Goal: Information Seeking & Learning: Learn about a topic

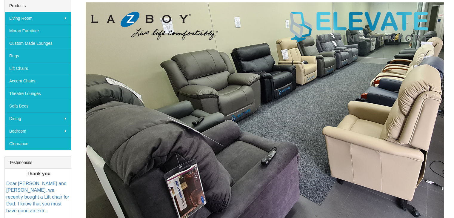
scroll to position [97, 0]
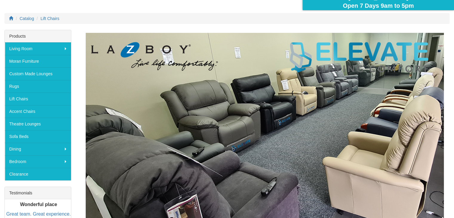
scroll to position [64, 0]
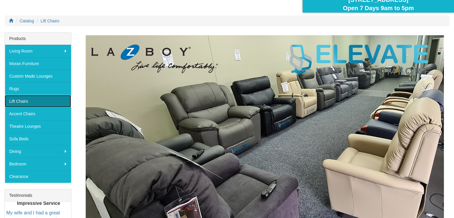
click at [17, 102] on link "Lift Chairs" at bounding box center [38, 101] width 66 height 13
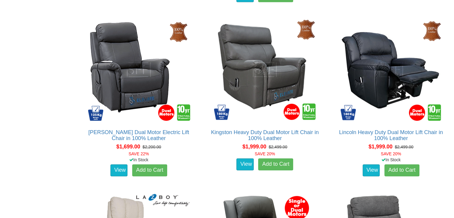
scroll to position [753, 0]
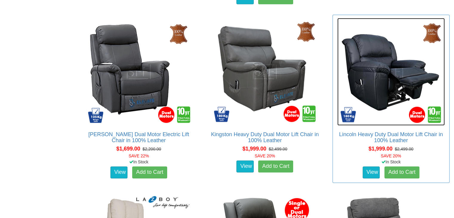
click at [399, 75] on img at bounding box center [390, 71] width 107 height 107
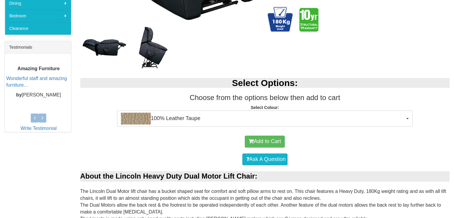
scroll to position [214, 0]
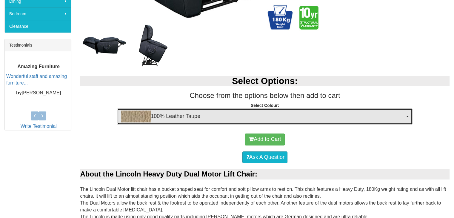
click at [407, 117] on button "100% Leather Taupe" at bounding box center [264, 116] width 295 height 16
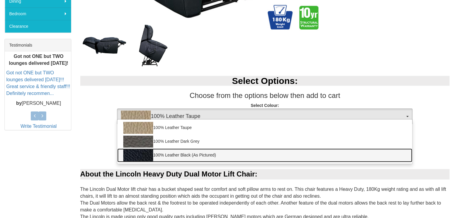
click at [388, 152] on link "100% Leather Black (As Pictured)" at bounding box center [264, 155] width 295 height 14
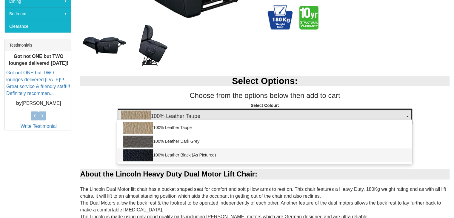
select select "489"
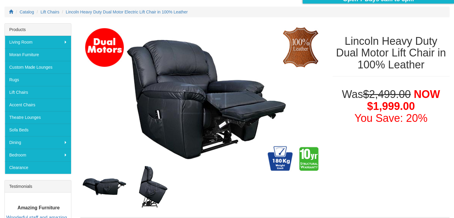
scroll to position [72, 0]
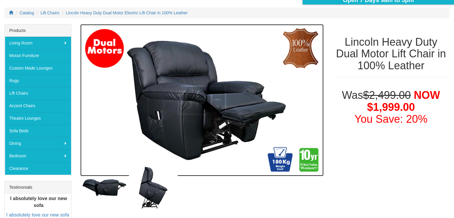
click at [253, 76] on img at bounding box center [201, 100] width 243 height 152
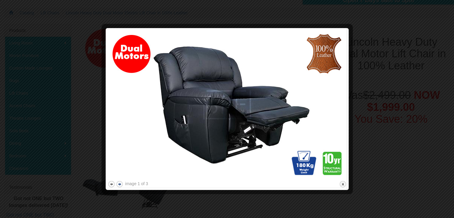
click at [120, 184] on button "next" at bounding box center [119, 183] width 7 height 7
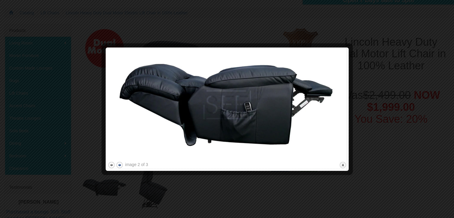
click at [120, 184] on div at bounding box center [227, 109] width 454 height 218
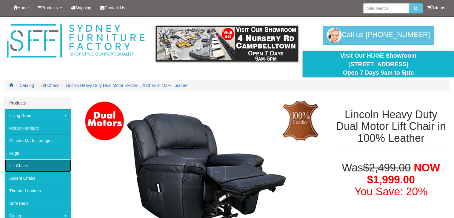
click at [15, 162] on link "Lift Chairs" at bounding box center [38, 165] width 66 height 13
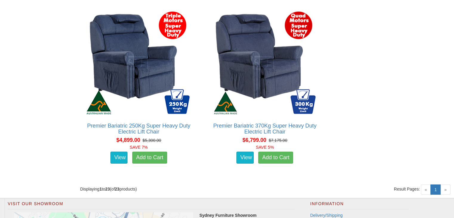
scroll to position [1648, 0]
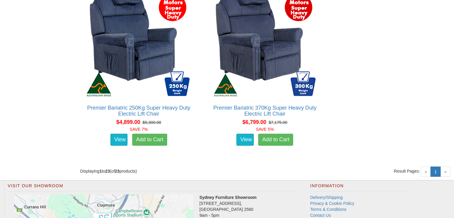
click at [445, 172] on span "»" at bounding box center [445, 171] width 10 height 10
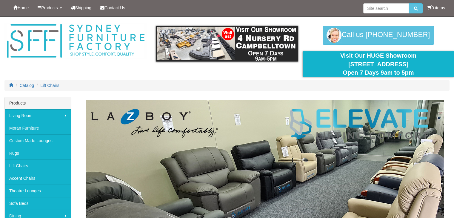
scroll to position [64, 0]
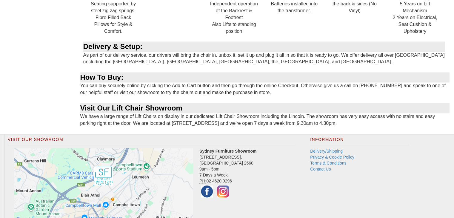
scroll to position [695, 0]
